Goal: Navigation & Orientation: Understand site structure

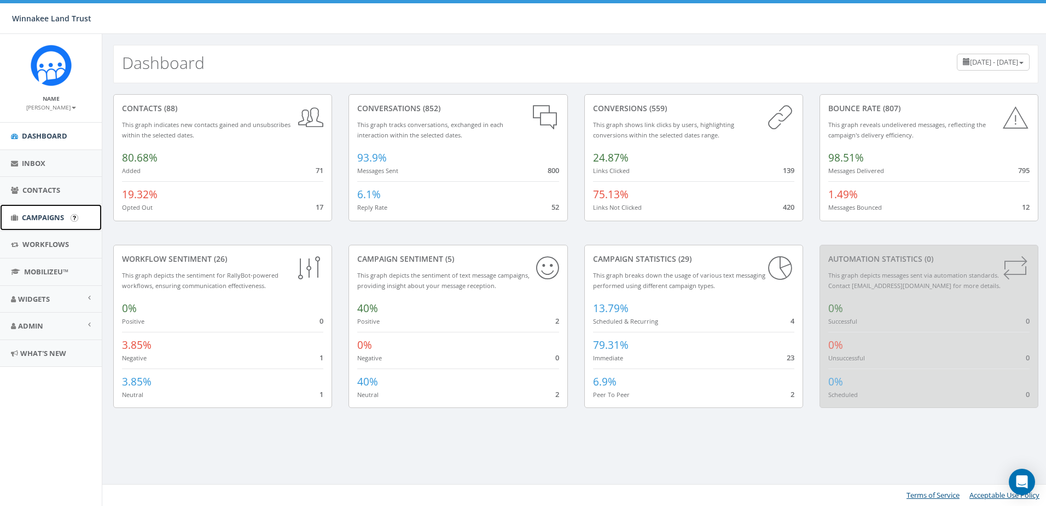
click at [25, 215] on span "Campaigns" at bounding box center [43, 217] width 42 height 10
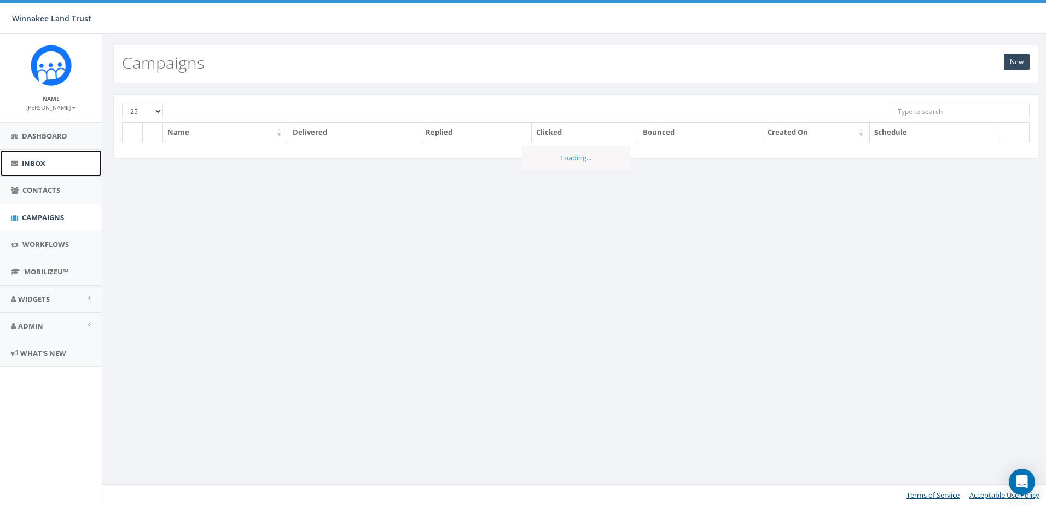
click at [40, 162] on span "Inbox" at bounding box center [34, 163] width 24 height 10
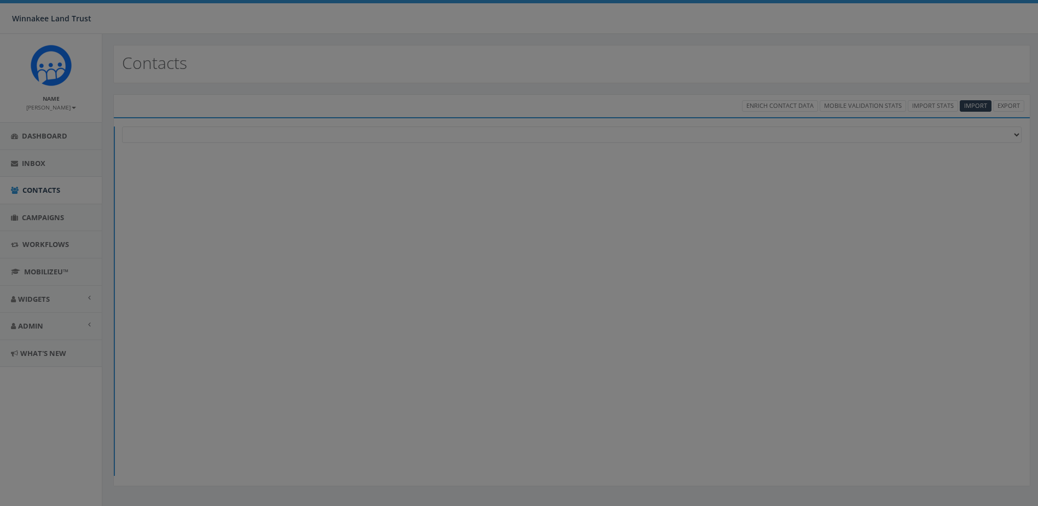
select select
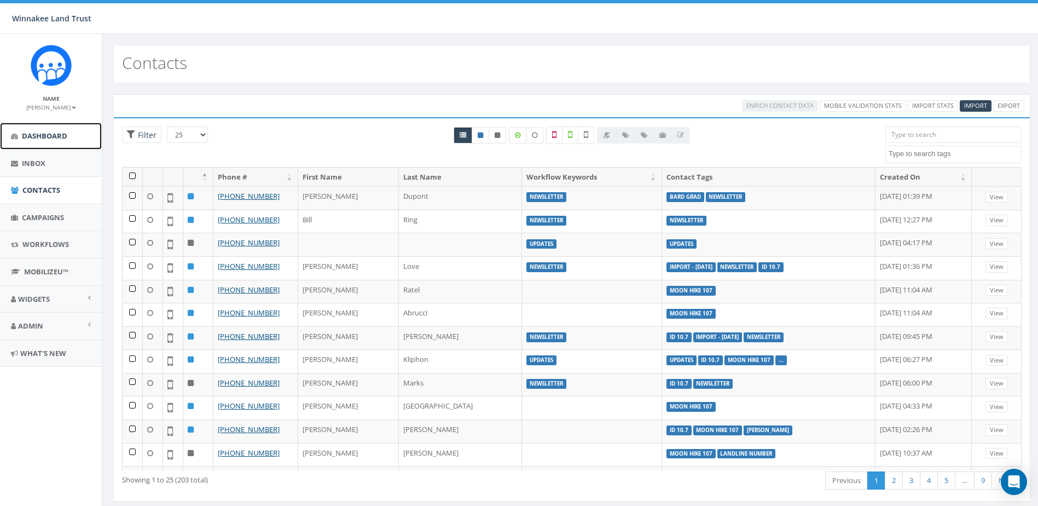
click at [39, 142] on link "Dashboard" at bounding box center [51, 136] width 102 height 27
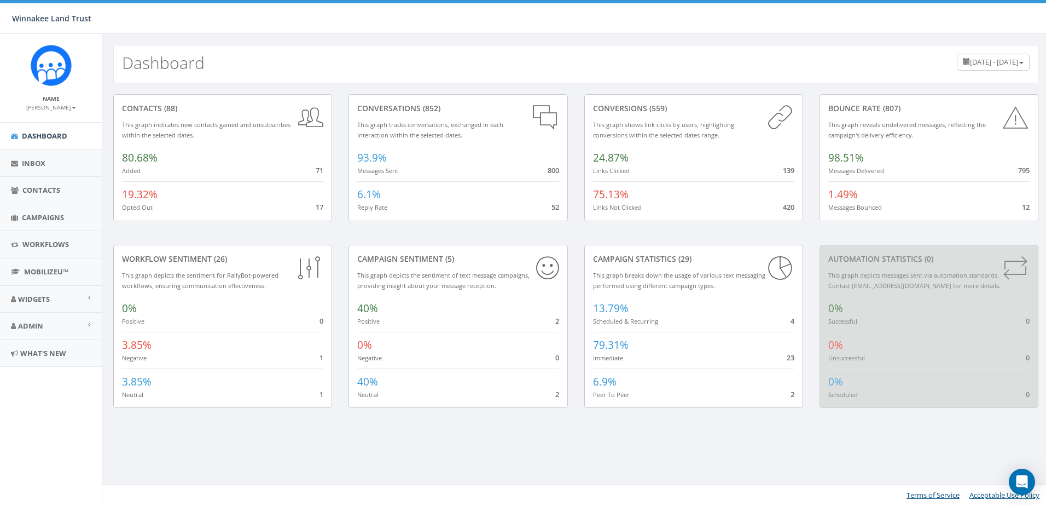
click at [973, 64] on span "July 16, 2025 - October 14, 2025" at bounding box center [994, 62] width 48 height 10
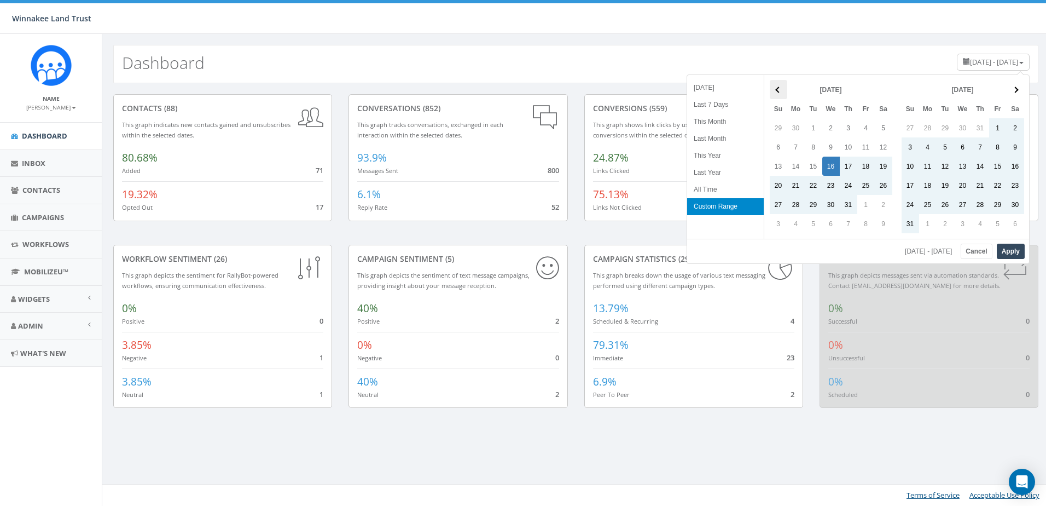
click at [779, 89] on span at bounding box center [778, 89] width 6 height 6
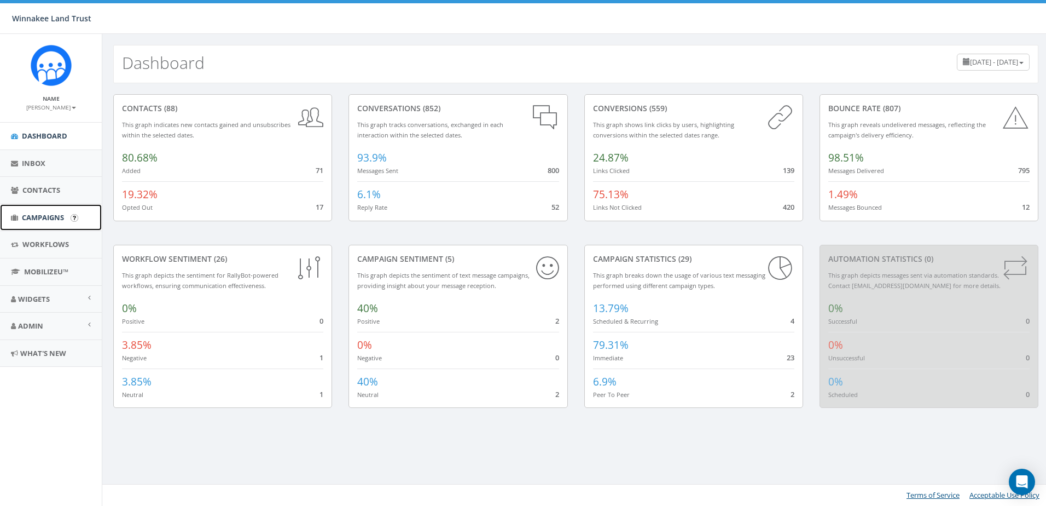
click at [40, 218] on span "Campaigns" at bounding box center [43, 217] width 42 height 10
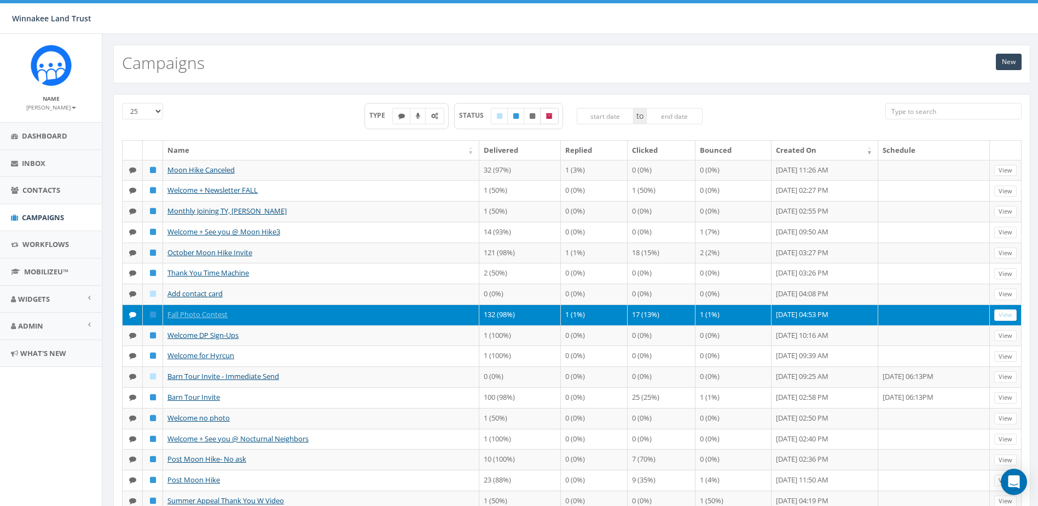
click at [550, 119] on label at bounding box center [549, 116] width 19 height 16
checkbox input "true"
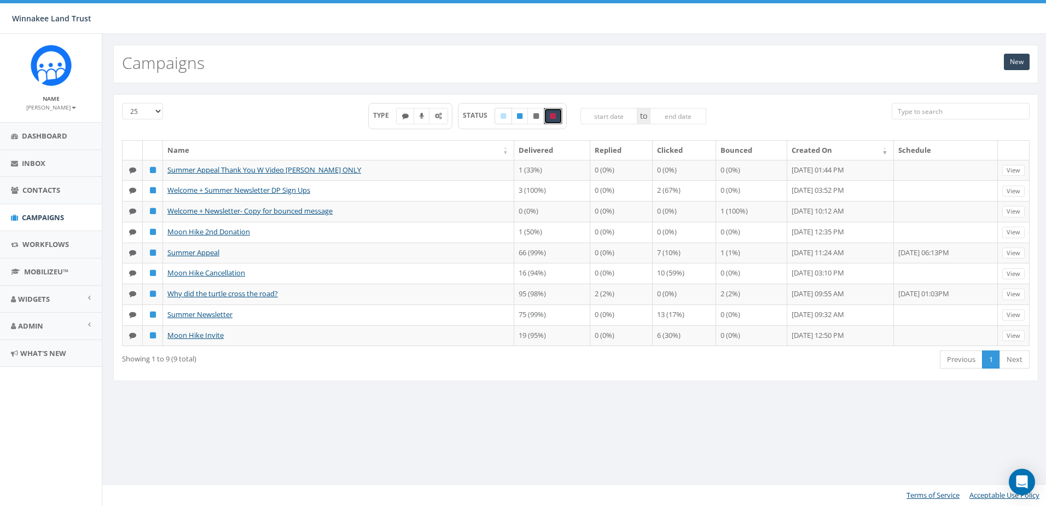
click at [507, 119] on label at bounding box center [504, 116] width 18 height 16
checkbox input "true"
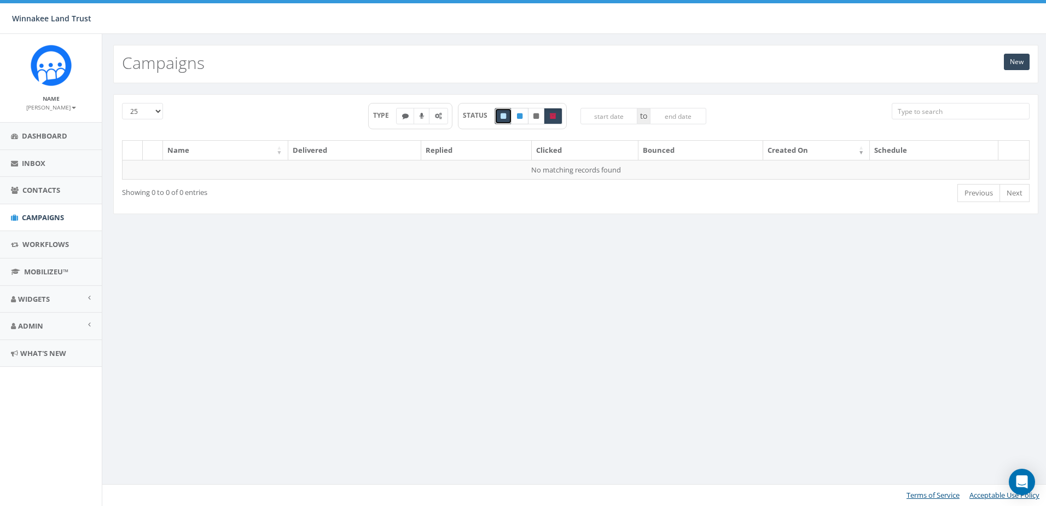
click at [519, 115] on icon at bounding box center [519, 116] width 5 height 7
checkbox input "true"
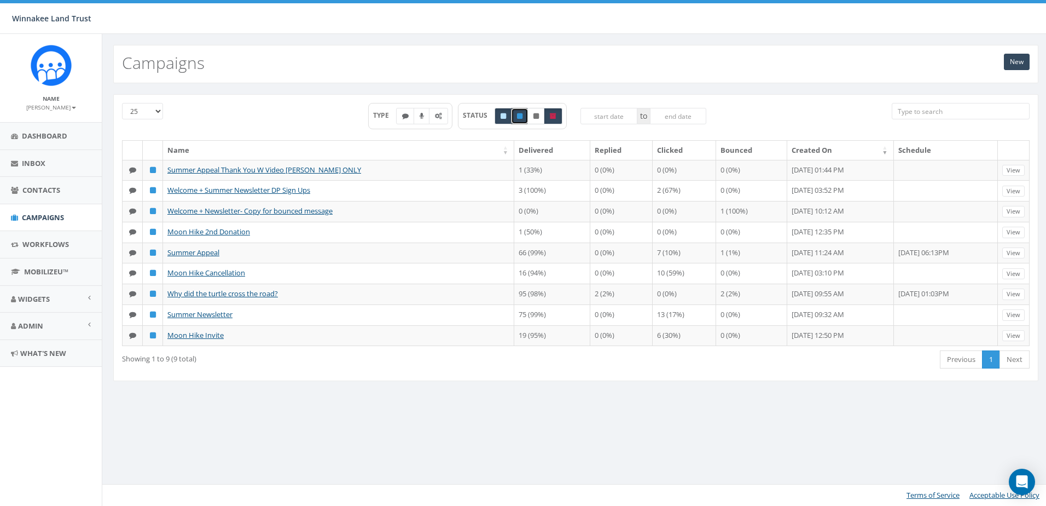
click at [539, 118] on icon at bounding box center [535, 116] width 5 height 7
checkbox input "true"
click at [40, 219] on span "Campaigns" at bounding box center [43, 217] width 42 height 10
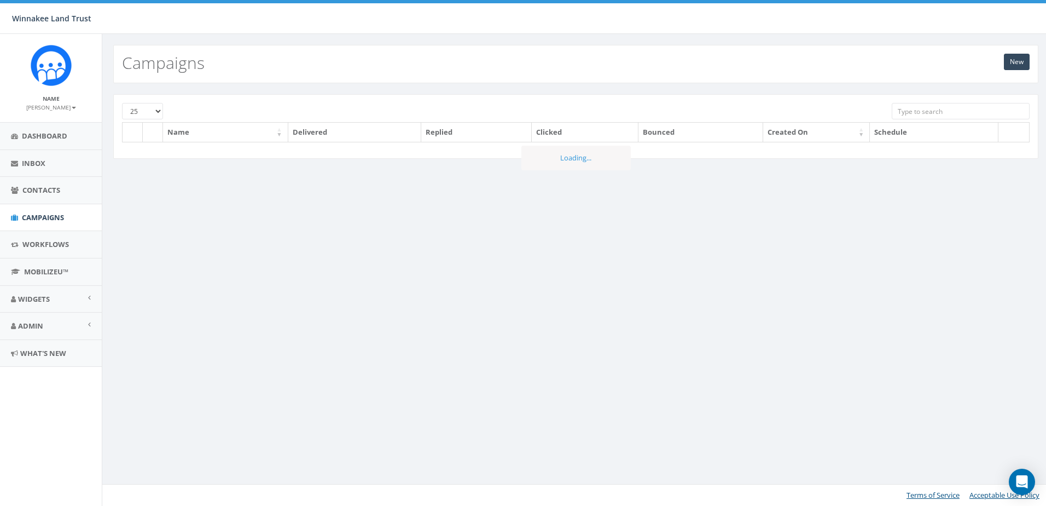
click at [929, 113] on input "search" at bounding box center [960, 111] width 137 height 16
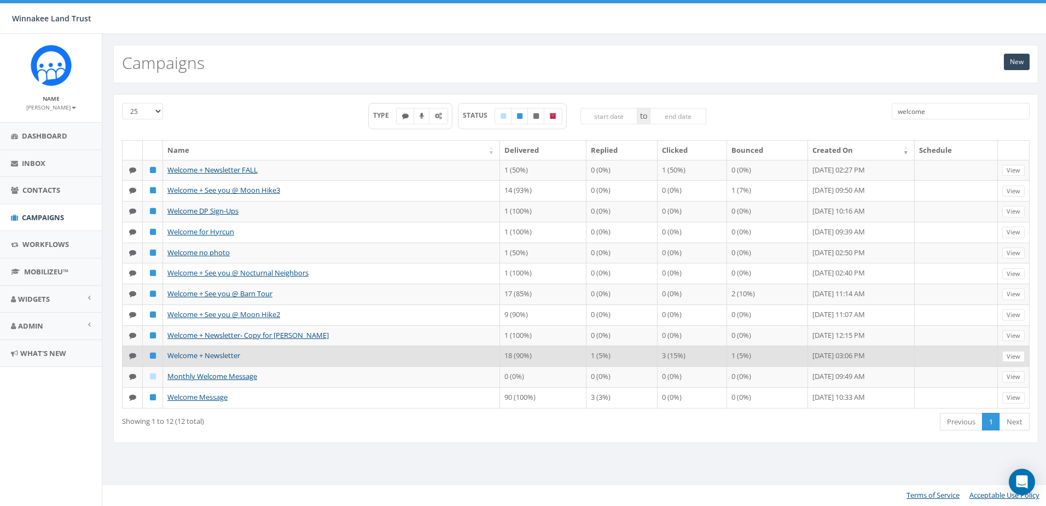
type input "welcome"
click at [210, 360] on link "Welcome + Newsletter" at bounding box center [203, 355] width 73 height 10
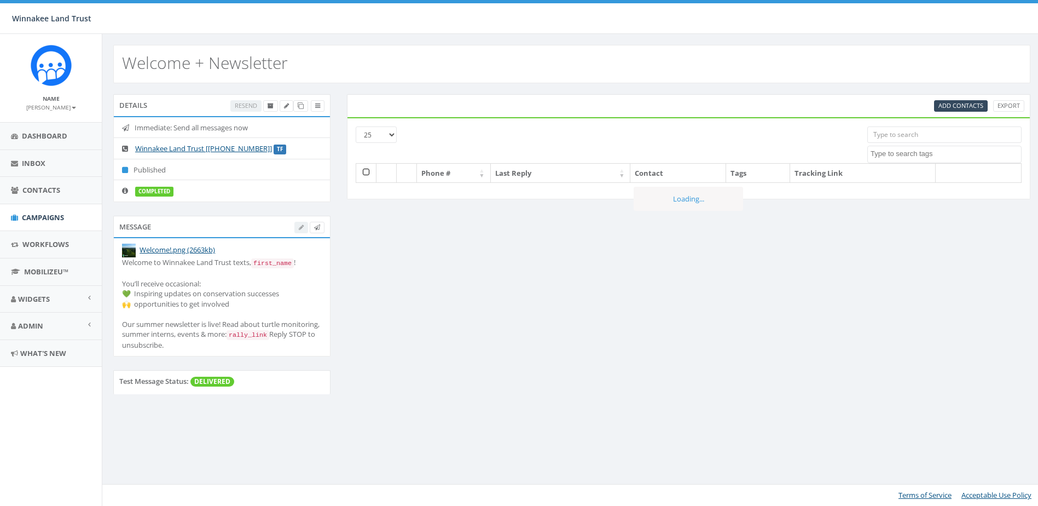
select select
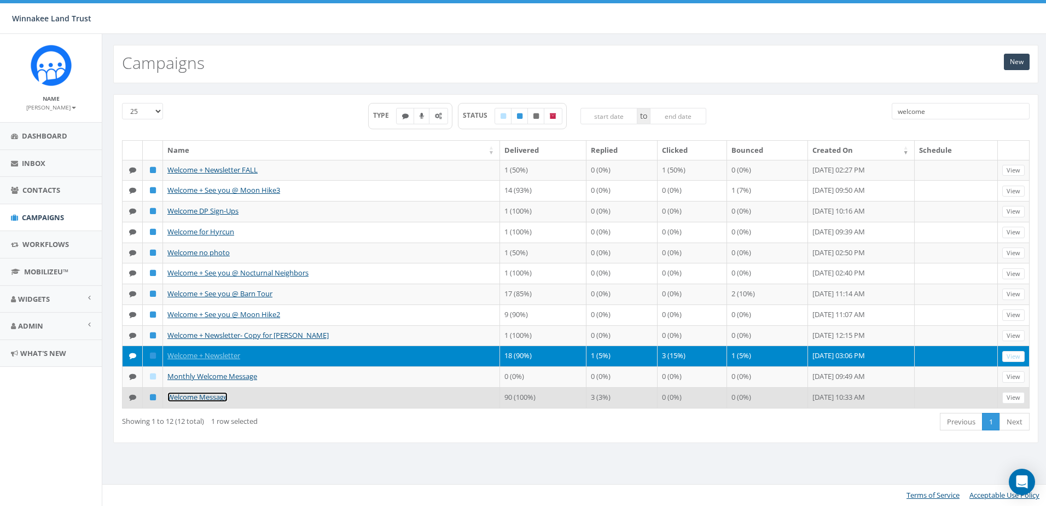
click at [208, 402] on link "Welcome Message" at bounding box center [197, 397] width 60 height 10
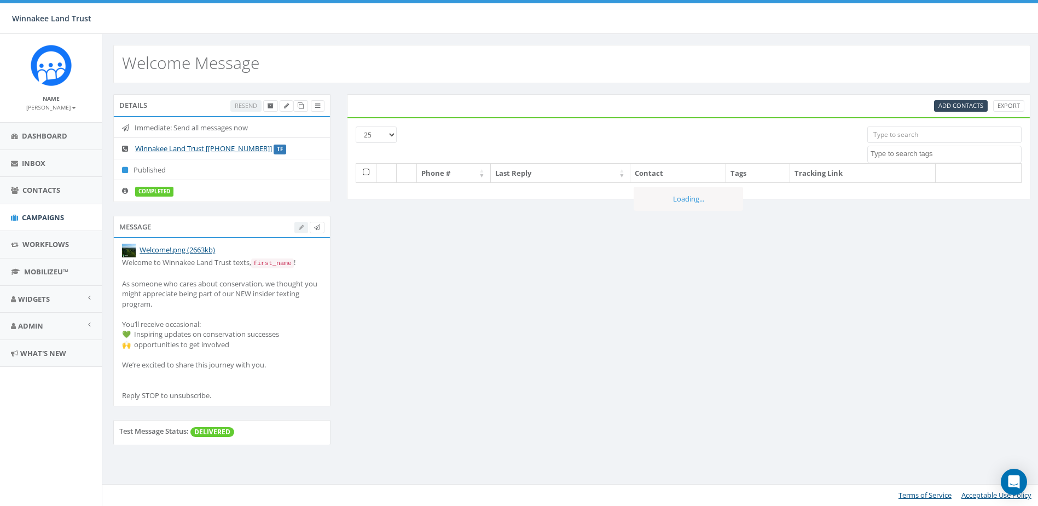
select select
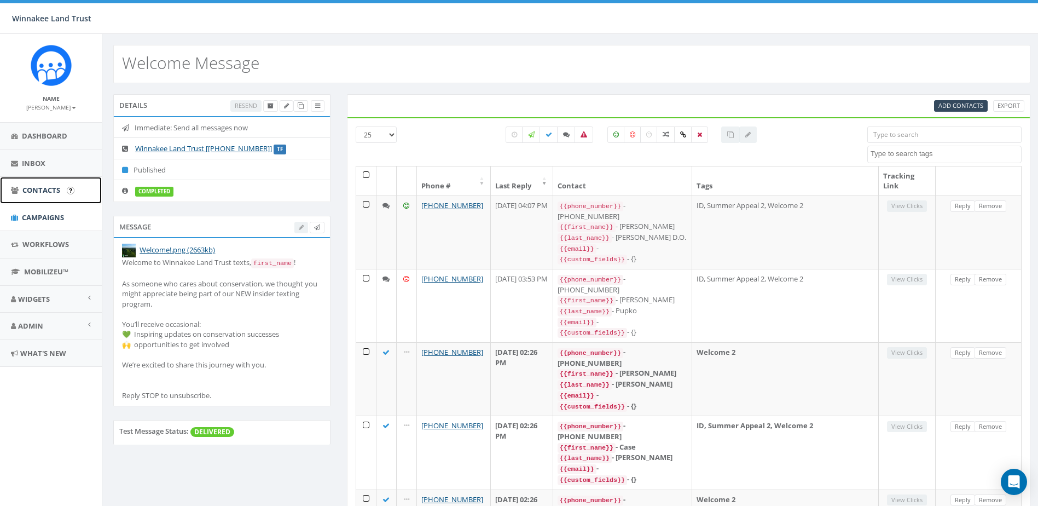
click at [34, 189] on span "Contacts" at bounding box center [41, 190] width 38 height 10
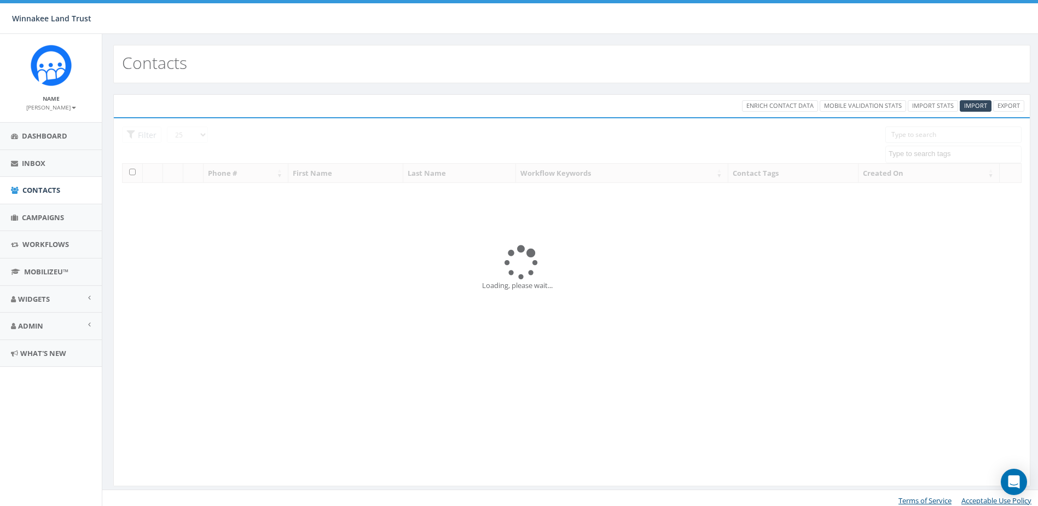
select select
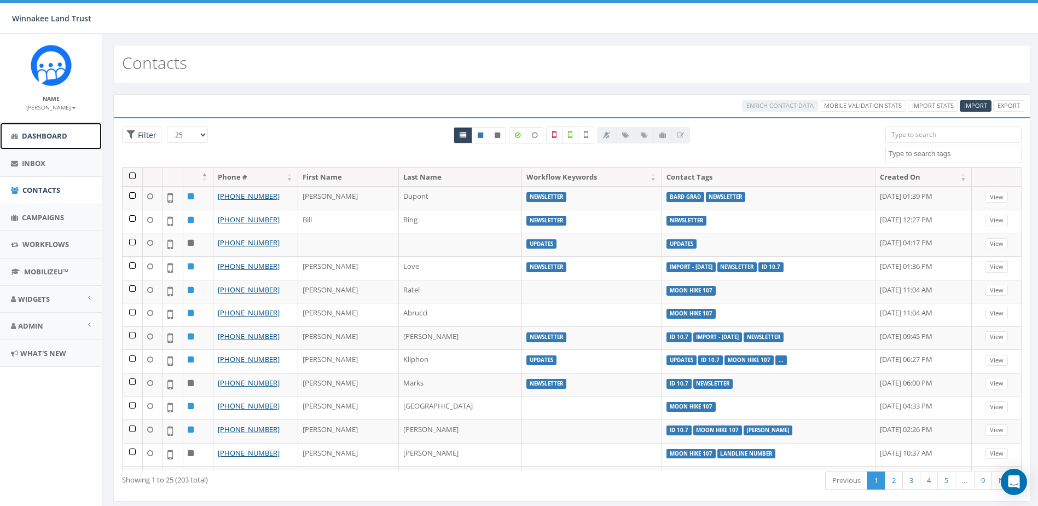
click at [53, 137] on span "Dashboard" at bounding box center [44, 136] width 45 height 10
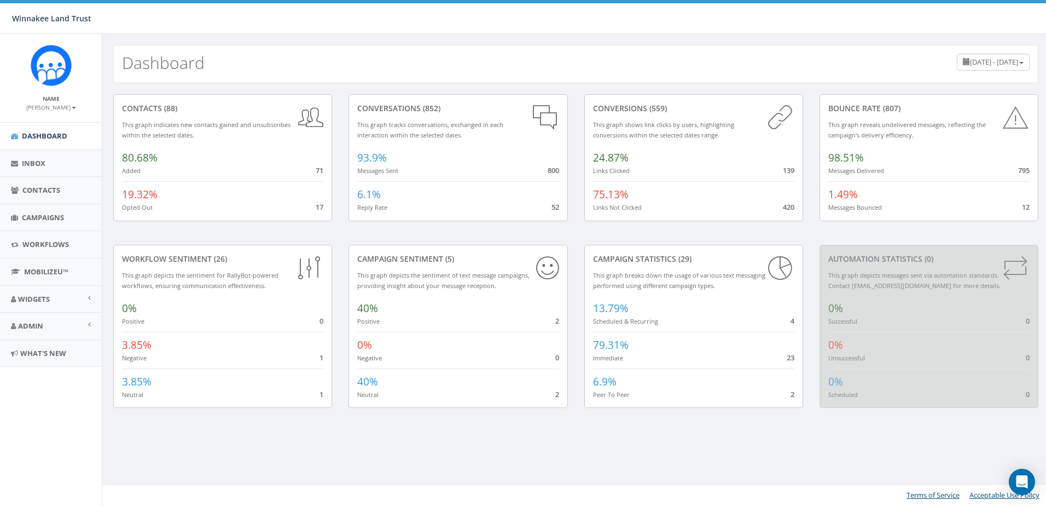
click at [1008, 64] on span "[DATE] - [DATE]" at bounding box center [994, 62] width 48 height 10
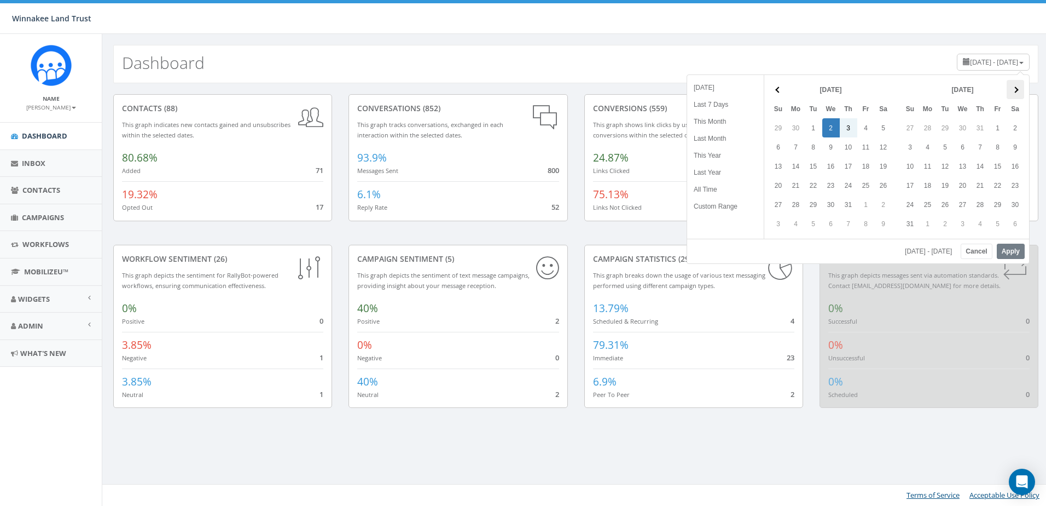
click at [1015, 86] on span at bounding box center [1015, 89] width 6 height 6
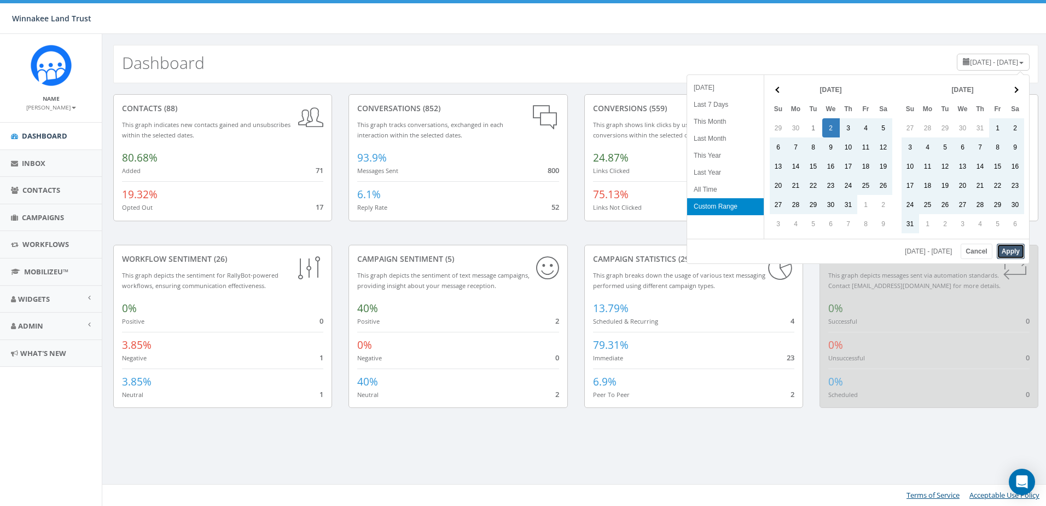
click at [1012, 250] on button "Apply" at bounding box center [1011, 250] width 28 height 15
